Goal: Transaction & Acquisition: Download file/media

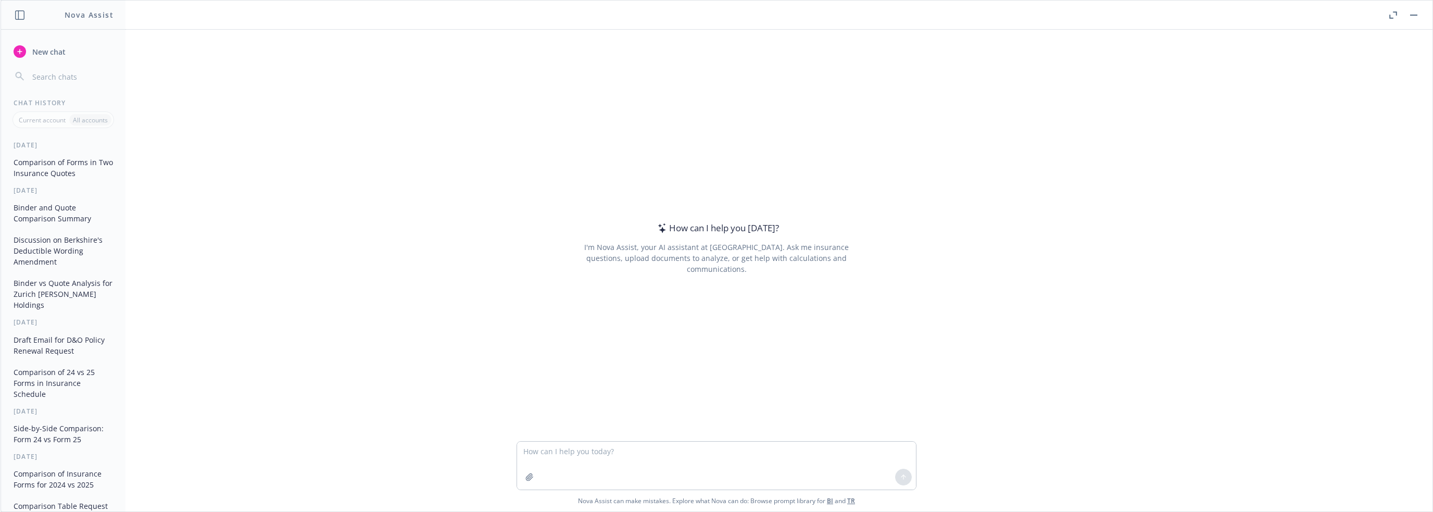
click at [1391, 14] on icon "button" at bounding box center [1393, 14] width 8 height 7
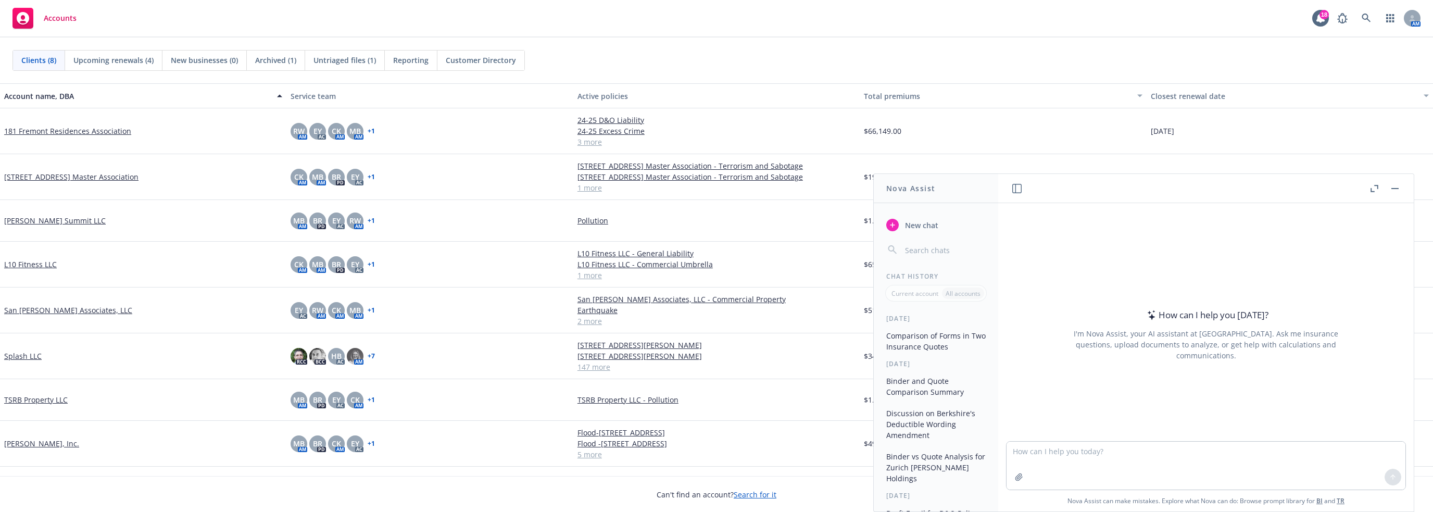
click at [25, 353] on link "Splash LLC" at bounding box center [22, 355] width 37 height 11
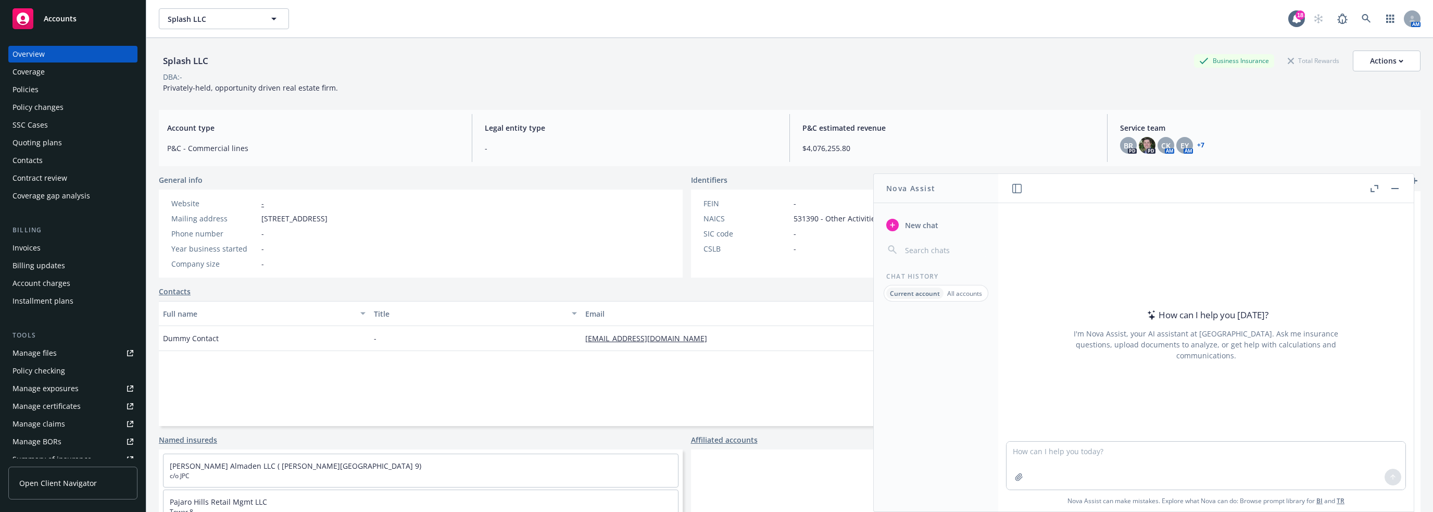
click at [35, 248] on div "Invoices" at bounding box center [26, 247] width 28 height 17
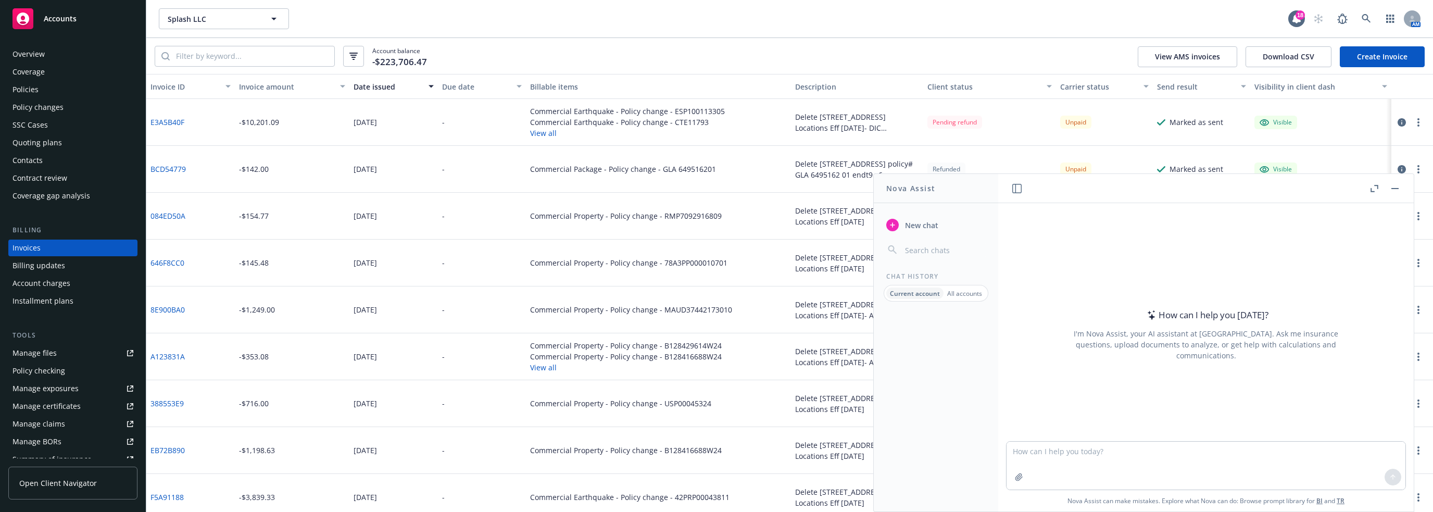
click at [269, 87] on div "Invoice amount" at bounding box center [286, 86] width 95 height 11
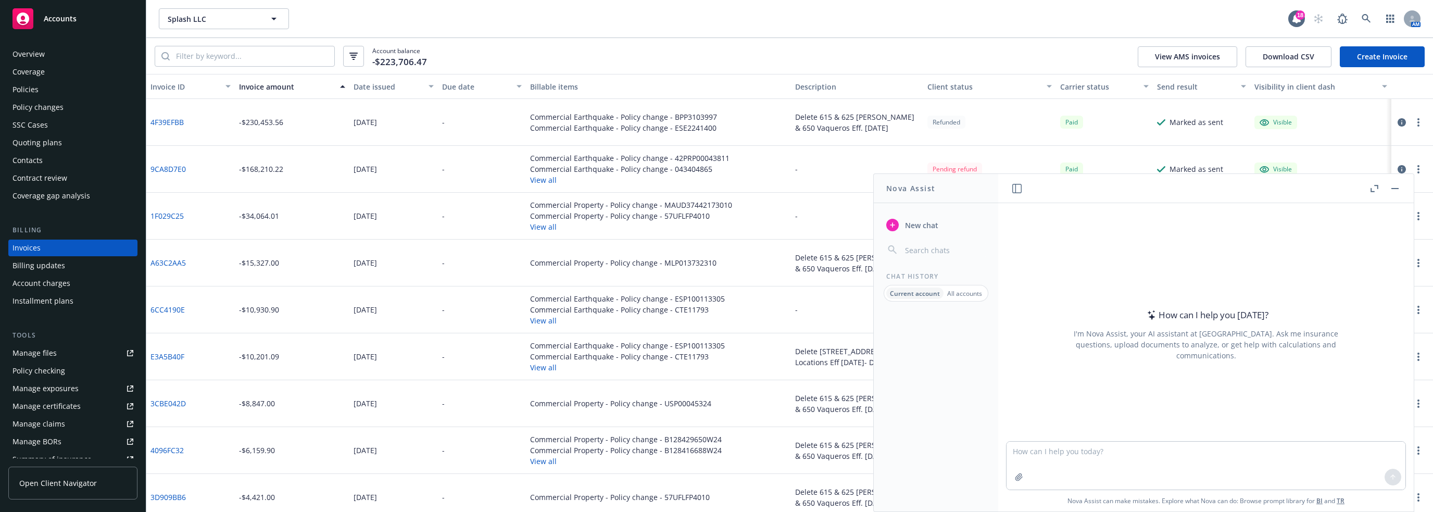
click at [1395, 188] on rect "button" at bounding box center [1394, 188] width 7 height 1
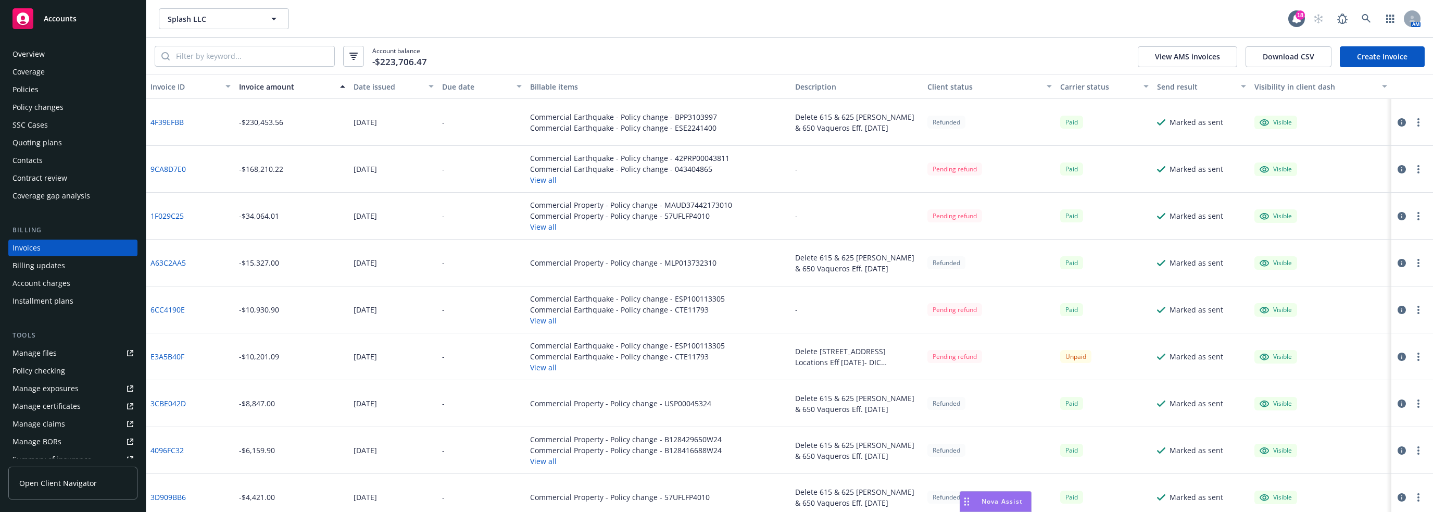
click at [260, 84] on div "Invoice amount" at bounding box center [286, 86] width 95 height 11
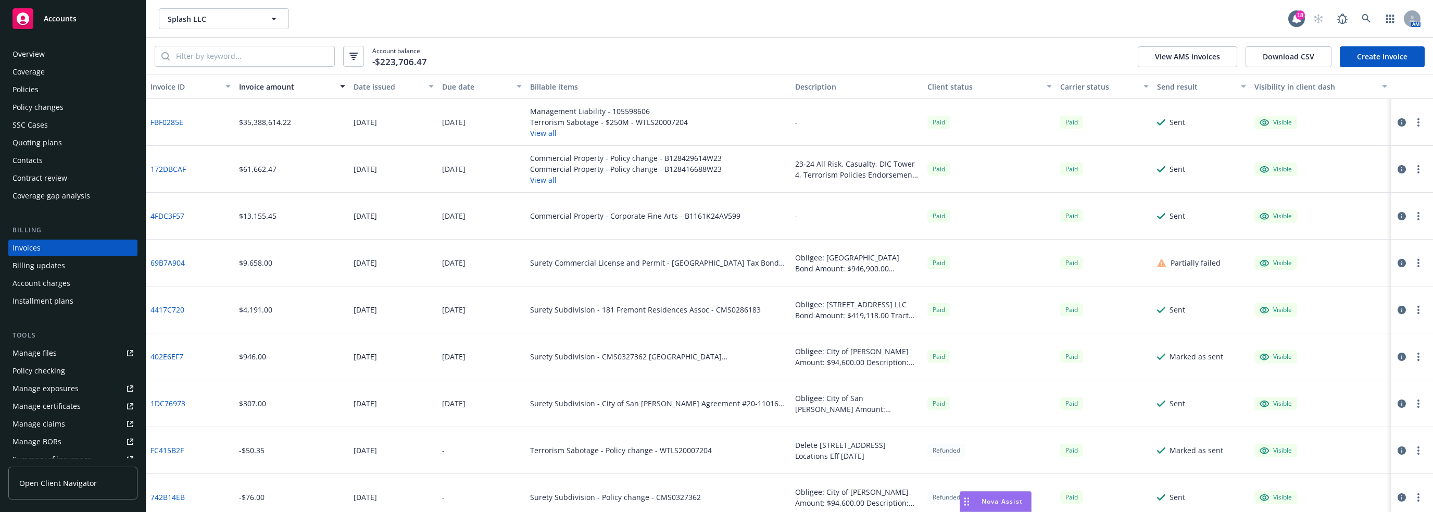
click at [169, 122] on link "FBF0285E" at bounding box center [166, 122] width 33 height 11
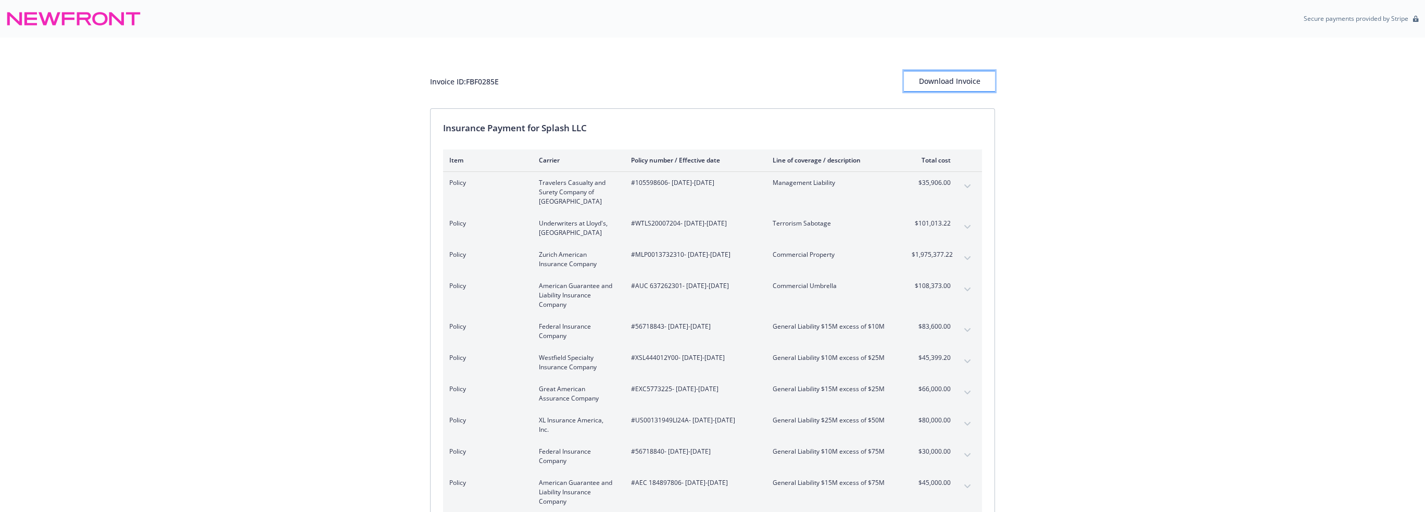
click at [960, 82] on div "Download Invoice" at bounding box center [949, 81] width 91 height 20
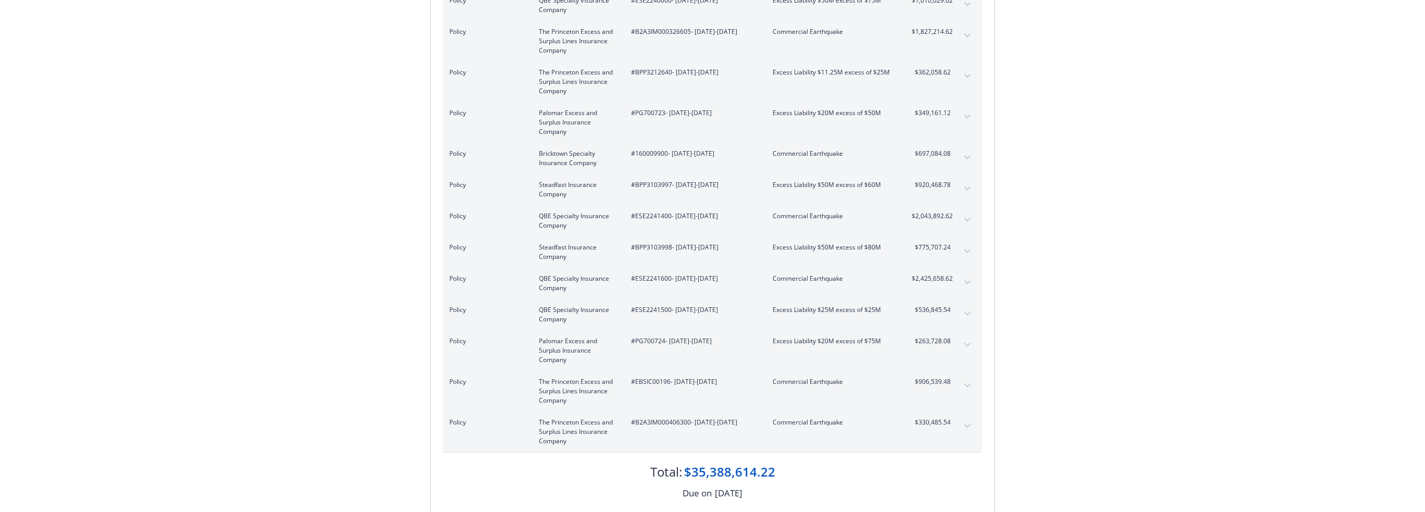
scroll to position [2082, 0]
